Goal: Find specific page/section: Find specific page/section

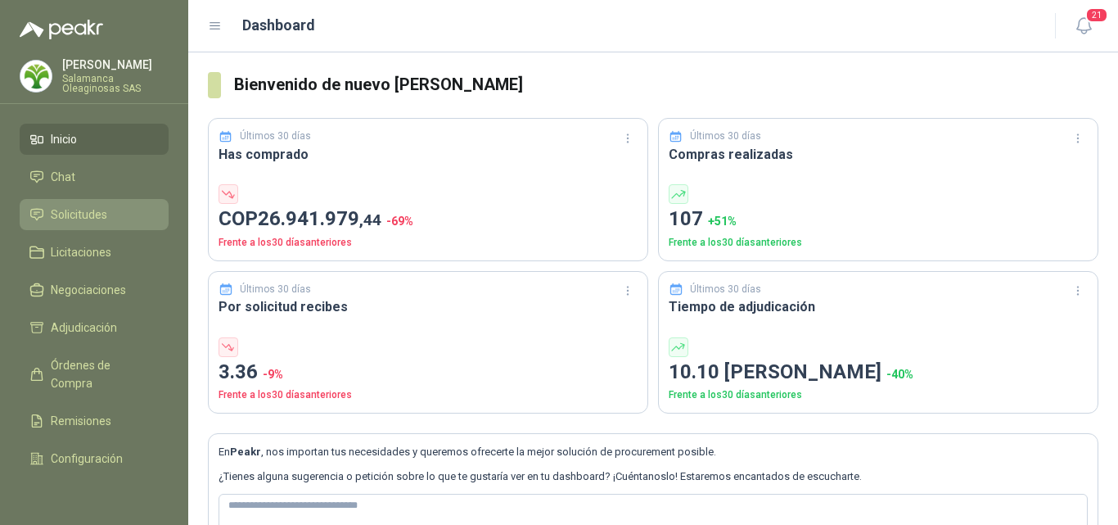
click at [83, 211] on span "Solicitudes" at bounding box center [79, 214] width 56 height 18
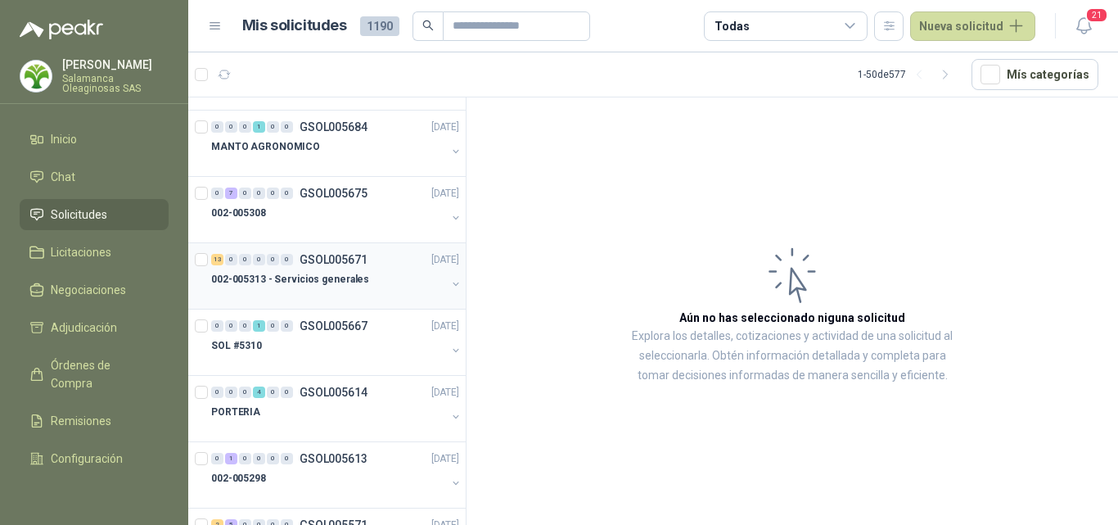
scroll to position [82, 0]
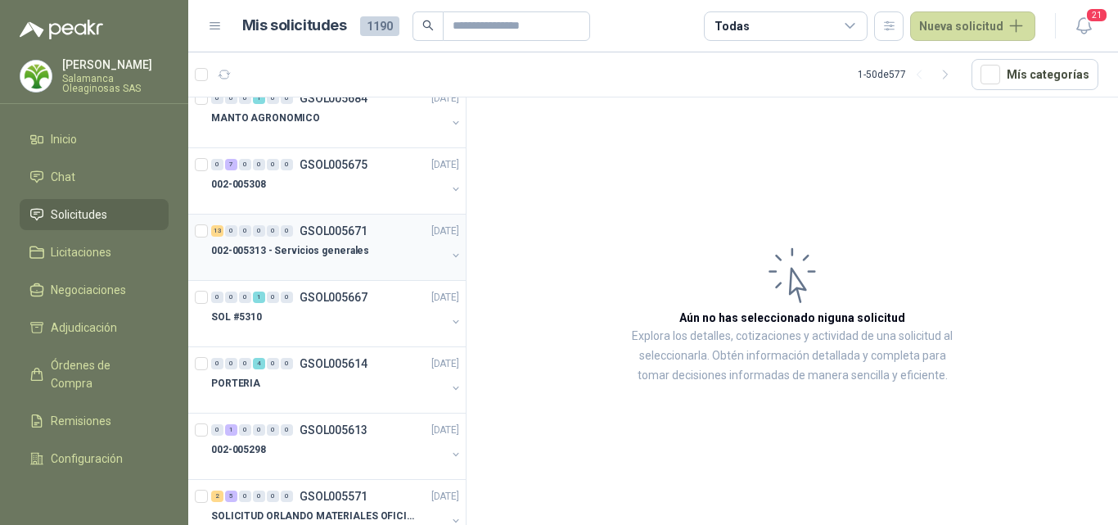
click at [340, 245] on p "002-005313 - Servicios generales" at bounding box center [290, 251] width 158 height 16
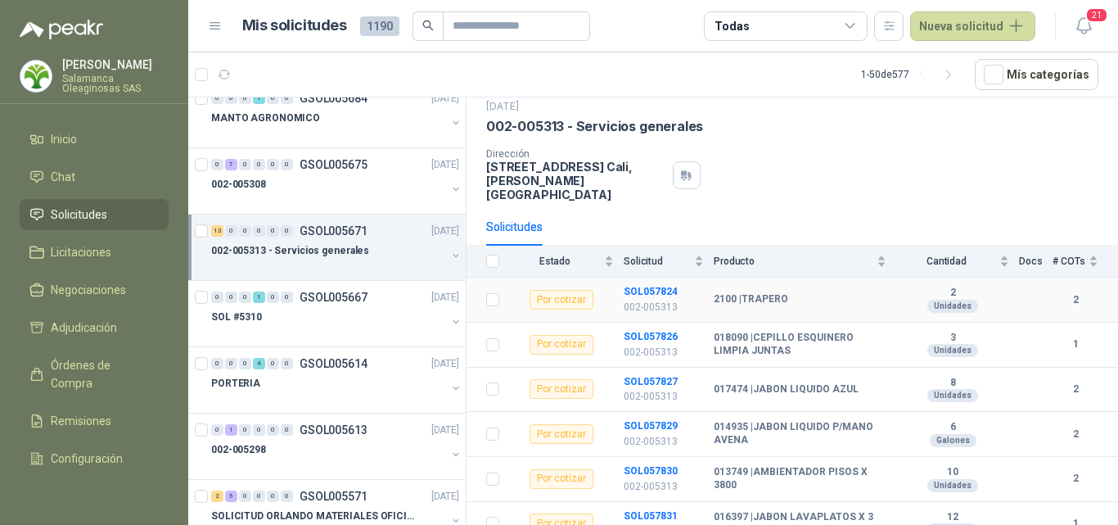
scroll to position [82, 0]
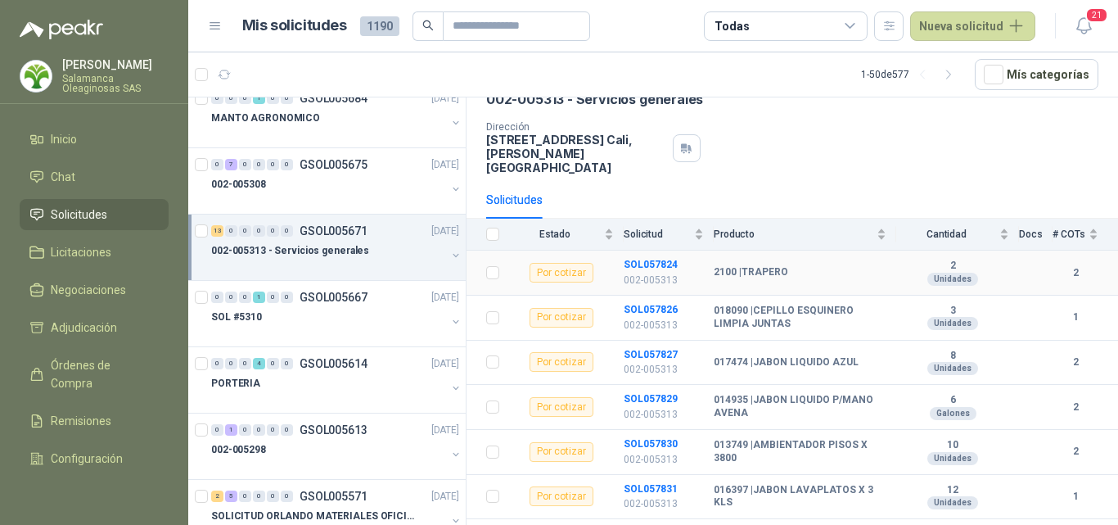
click at [576, 263] on div "Por cotizar" at bounding box center [562, 273] width 64 height 20
click at [653, 259] on b "SOL057824" at bounding box center [651, 264] width 54 height 11
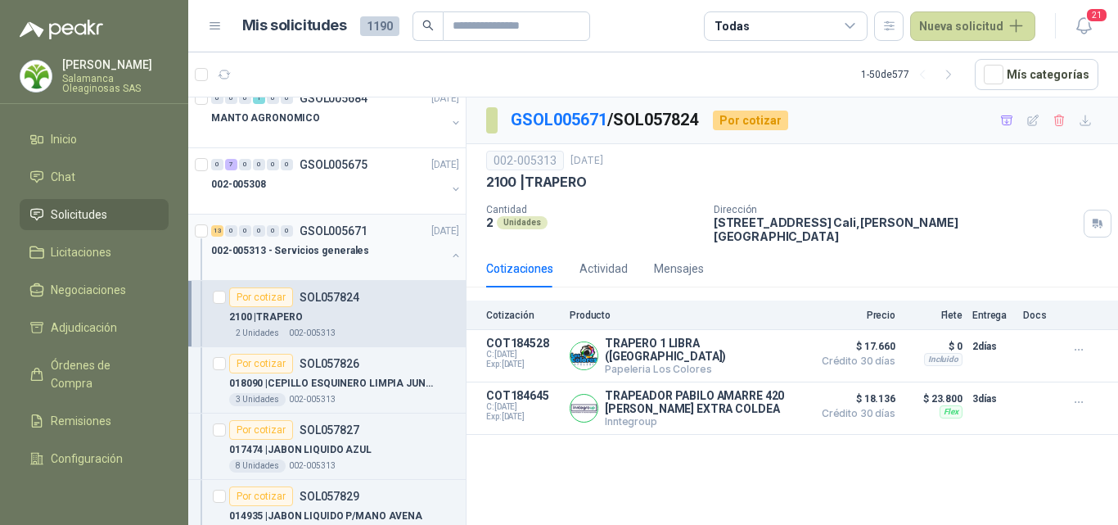
click at [342, 264] on div at bounding box center [328, 266] width 235 height 13
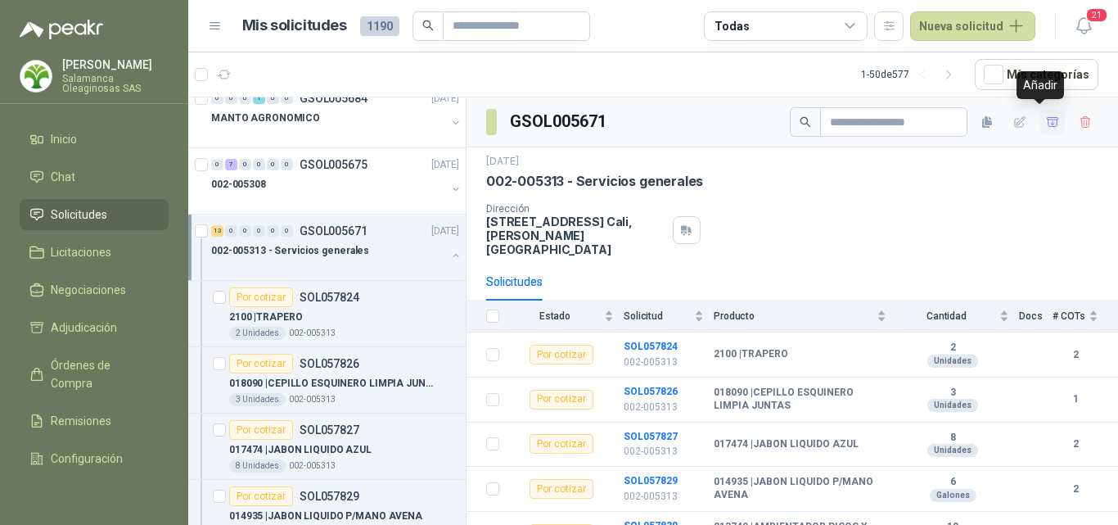
click at [1047, 124] on icon "button" at bounding box center [1052, 121] width 11 height 9
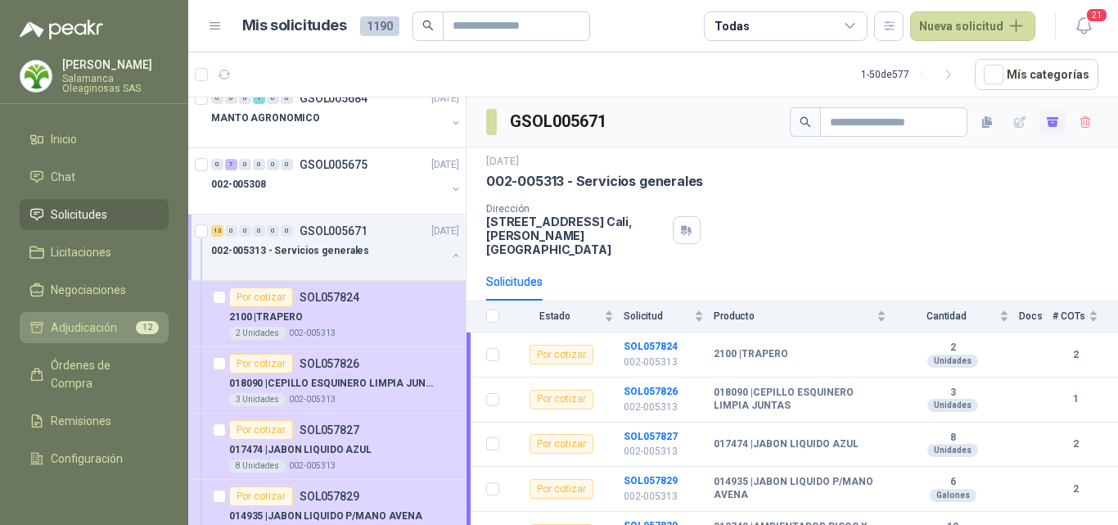
click at [84, 325] on span "Adjudicación" at bounding box center [84, 327] width 66 height 18
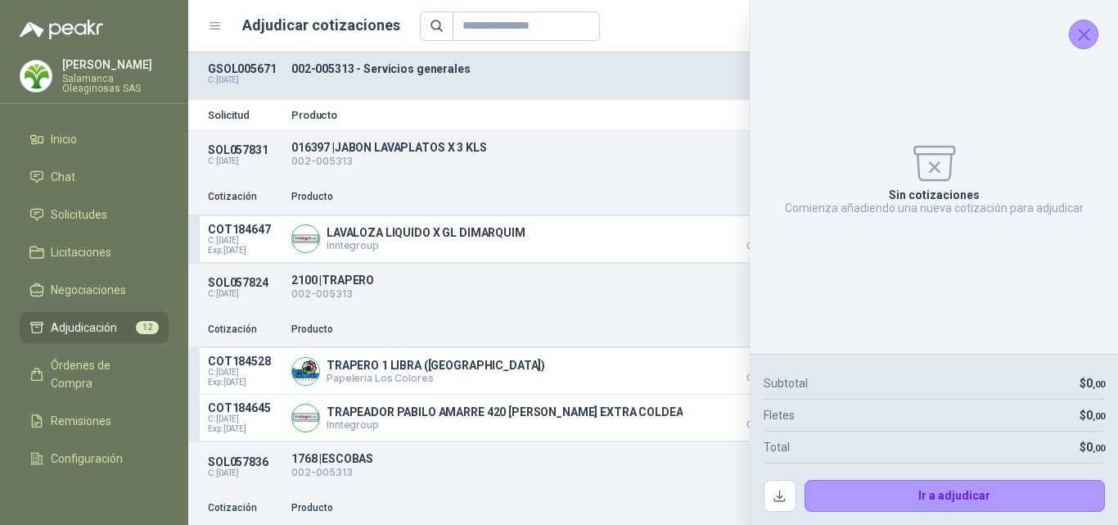
click at [1087, 32] on icon "Cerrar" at bounding box center [1084, 34] width 11 height 11
